Goal: Task Accomplishment & Management: Manage account settings

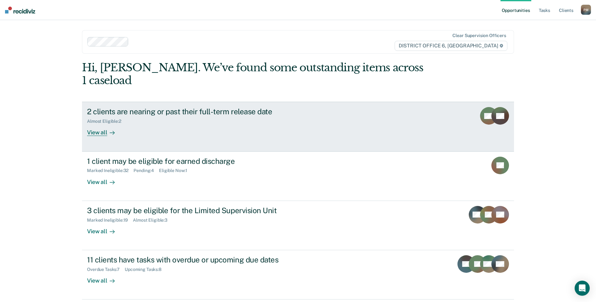
click at [101, 124] on div "View all" at bounding box center [104, 130] width 35 height 12
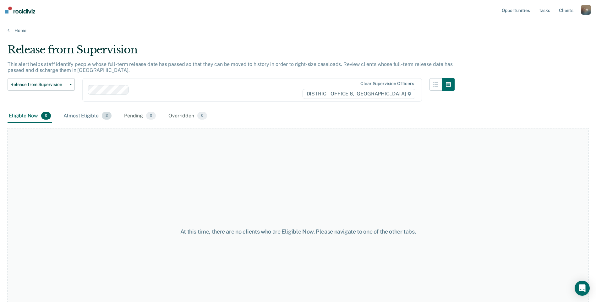
click at [93, 115] on div "Almost Eligible 2" at bounding box center [87, 116] width 51 height 14
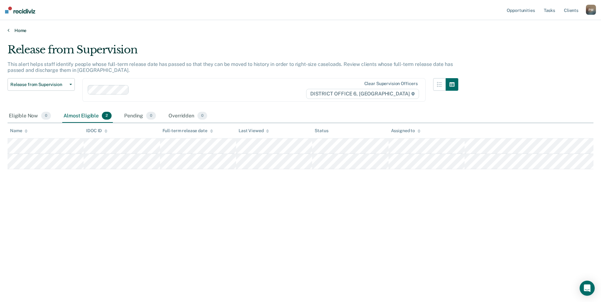
click at [21, 30] on link "Home" at bounding box center [301, 31] width 586 height 6
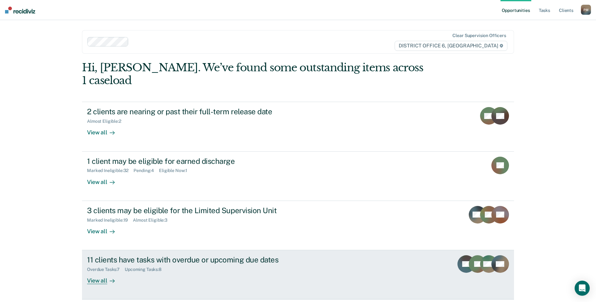
click at [100, 273] on div "View all" at bounding box center [104, 279] width 35 height 12
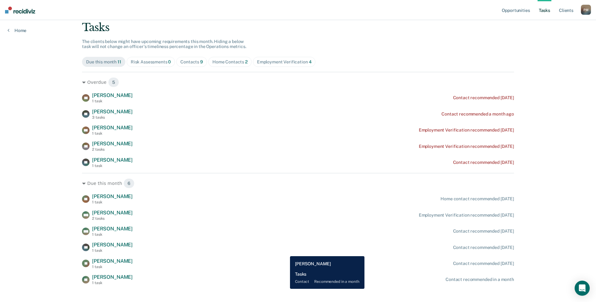
scroll to position [48, 0]
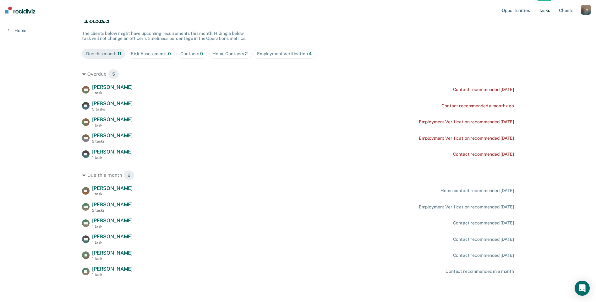
click at [225, 56] on div "Home Contacts 2" at bounding box center [230, 53] width 35 height 5
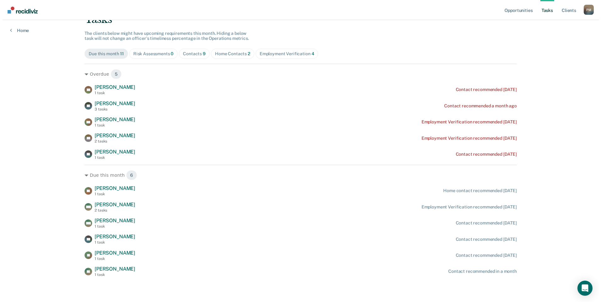
scroll to position [0, 0]
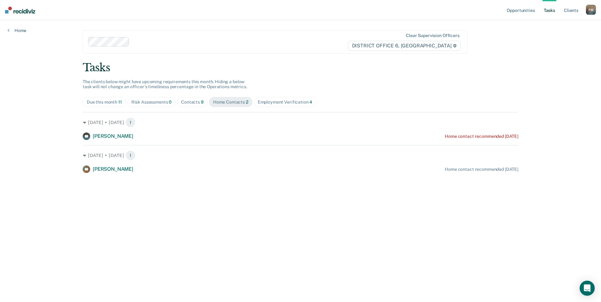
click at [265, 101] on div "Employment Verification 4" at bounding box center [285, 102] width 55 height 5
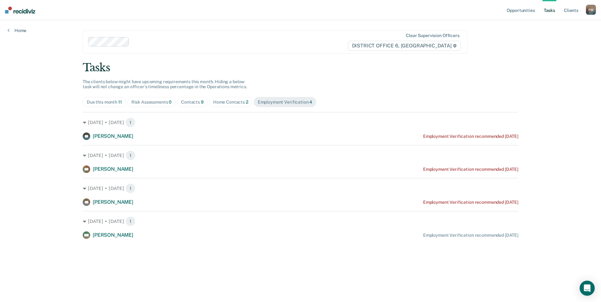
click at [93, 103] on div "Due this month 11" at bounding box center [104, 102] width 35 height 5
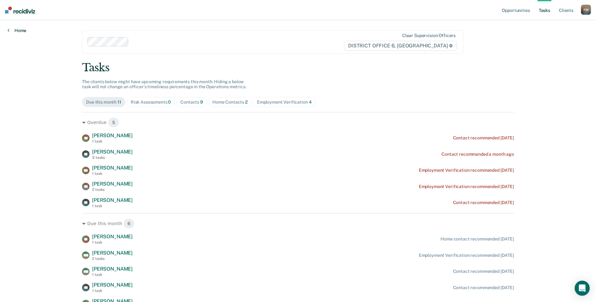
click at [9, 31] on icon at bounding box center [9, 30] width 2 height 5
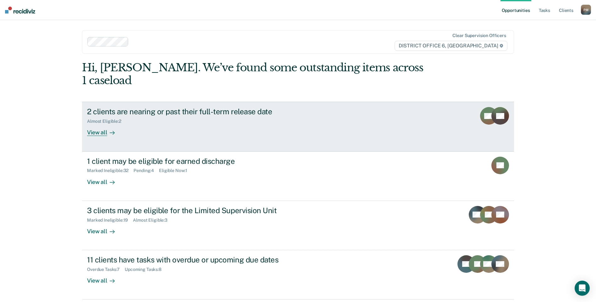
click at [93, 124] on div "View all" at bounding box center [104, 130] width 35 height 12
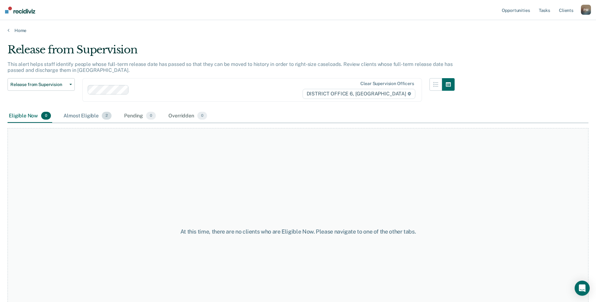
click at [93, 118] on div "Almost Eligible 2" at bounding box center [87, 116] width 51 height 14
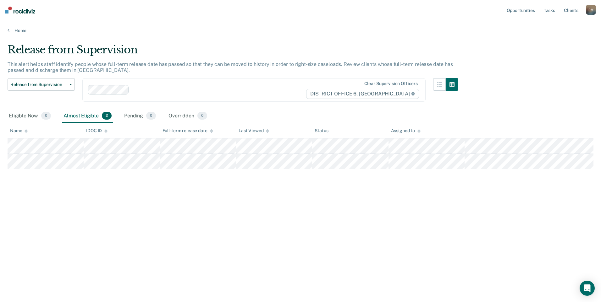
click at [7, 32] on div "Home" at bounding box center [300, 26] width 601 height 13
click at [8, 30] on icon at bounding box center [9, 30] width 2 height 5
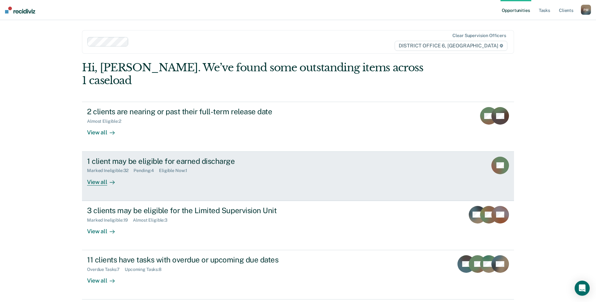
click at [102, 174] on div "View all" at bounding box center [104, 180] width 35 height 12
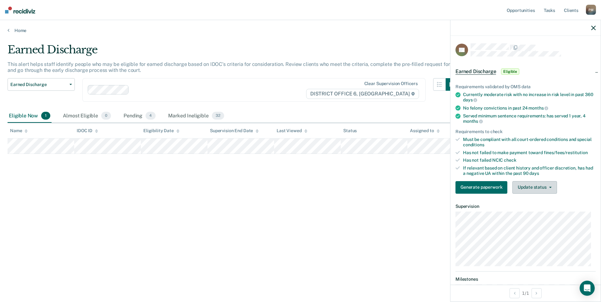
click at [544, 189] on button "Update status" at bounding box center [534, 187] width 44 height 13
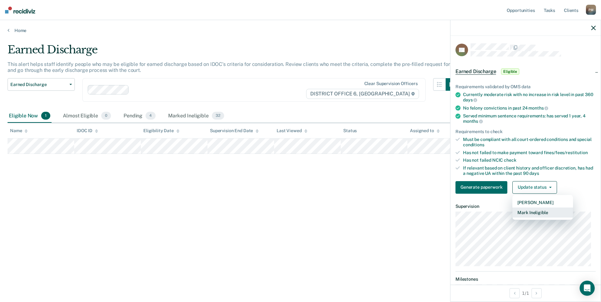
click at [537, 214] on button "Mark Ineligible" at bounding box center [542, 213] width 61 height 10
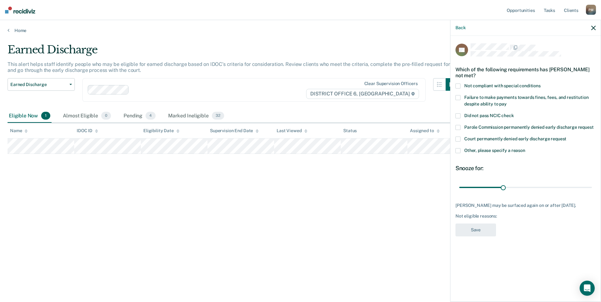
click at [462, 85] on label "Not compliant with special conditions" at bounding box center [526, 87] width 140 height 7
click at [541, 84] on input "Not compliant with special conditions" at bounding box center [541, 84] width 0 height 0
drag, startPoint x: 505, startPoint y: 187, endPoint x: 602, endPoint y: 176, distance: 98.5
type input "90"
click at [592, 182] on input "range" at bounding box center [525, 187] width 133 height 11
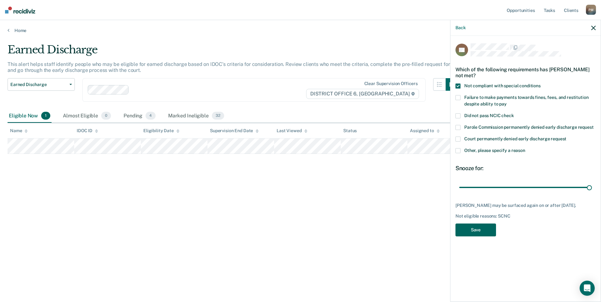
click at [484, 229] on button "Save" at bounding box center [476, 230] width 41 height 13
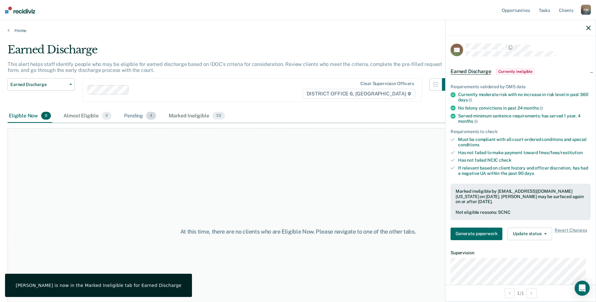
click at [134, 117] on div "Pending 4" at bounding box center [140, 116] width 35 height 14
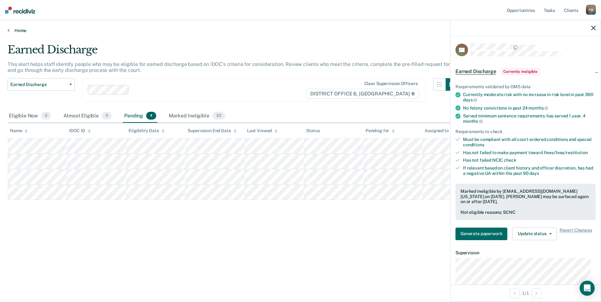
click at [9, 31] on icon at bounding box center [9, 30] width 2 height 5
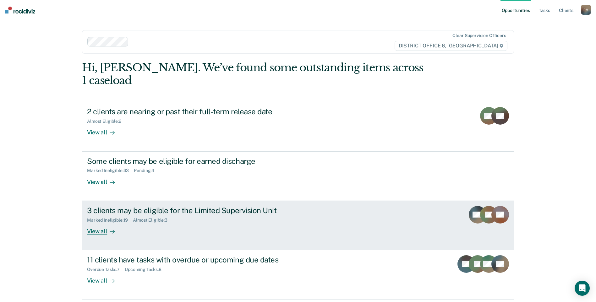
click at [99, 223] on div "View all" at bounding box center [104, 229] width 35 height 12
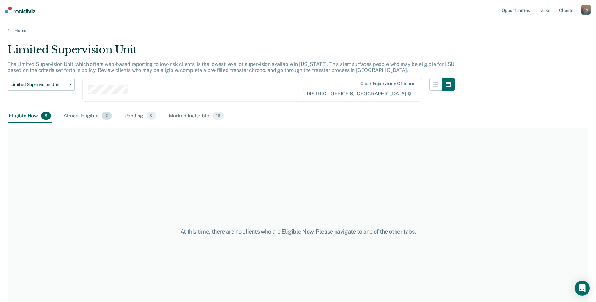
click at [80, 114] on div "Almost Eligible 3" at bounding box center [87, 116] width 51 height 14
